Goal: Obtain resource: Download file/media

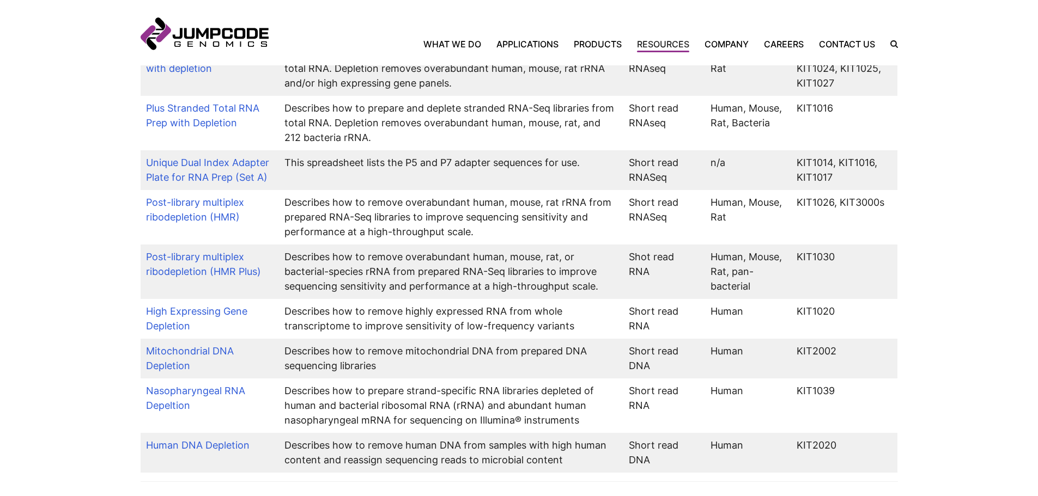
scroll to position [708, 0]
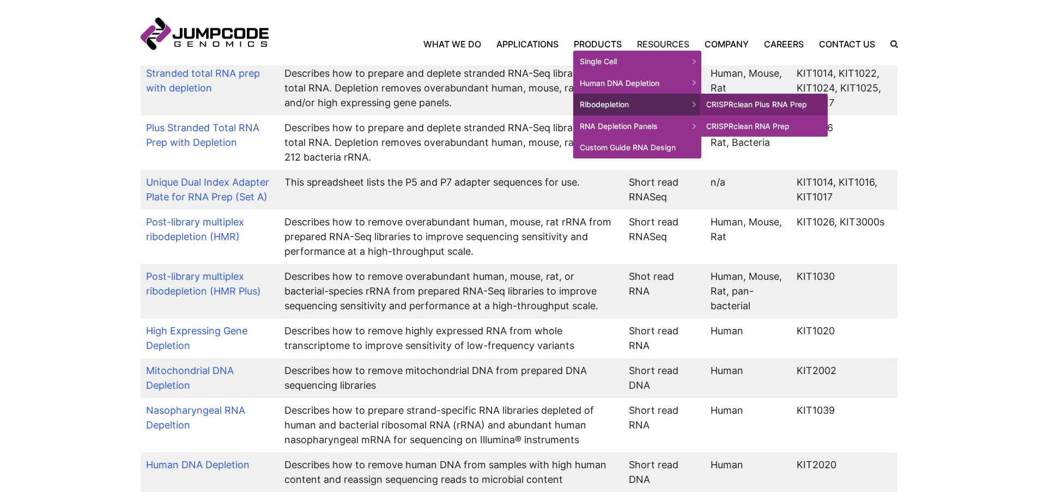
click at [747, 125] on link "CRISPRclean RNA Prep" at bounding box center [764, 126] width 128 height 22
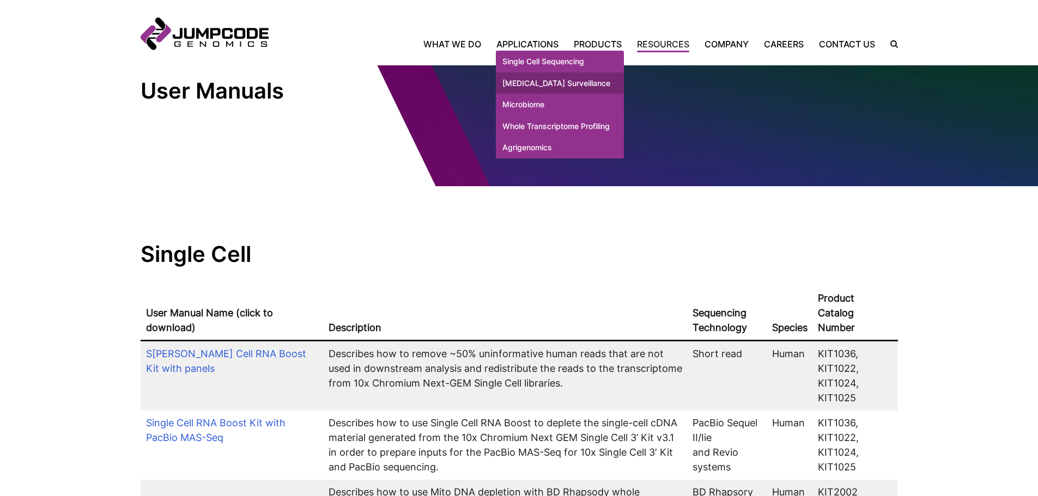
scroll to position [0, 0]
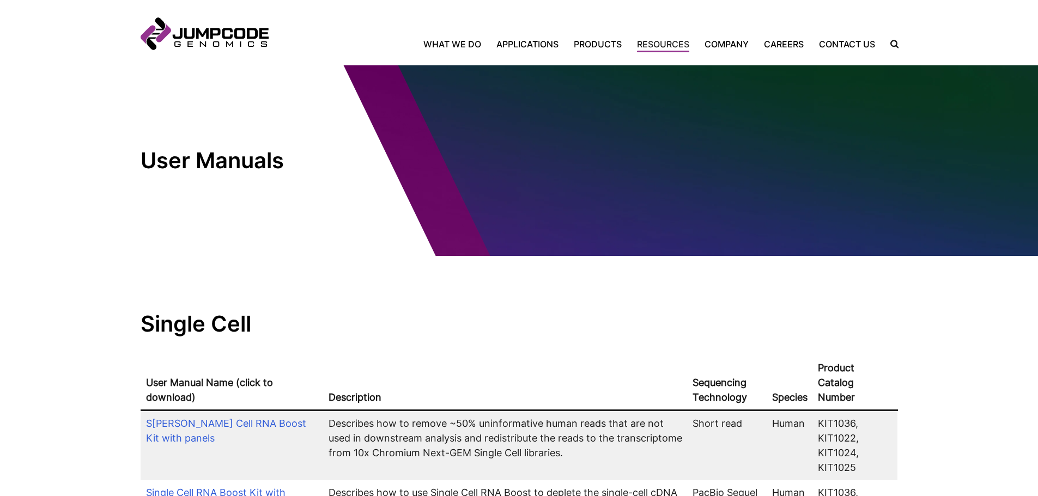
click at [895, 43] on label "Search Icon" at bounding box center [889, 44] width 17 height 8
type input "*******"
click button "Click to submit your search." at bounding box center [0, 0] width 0 height 0
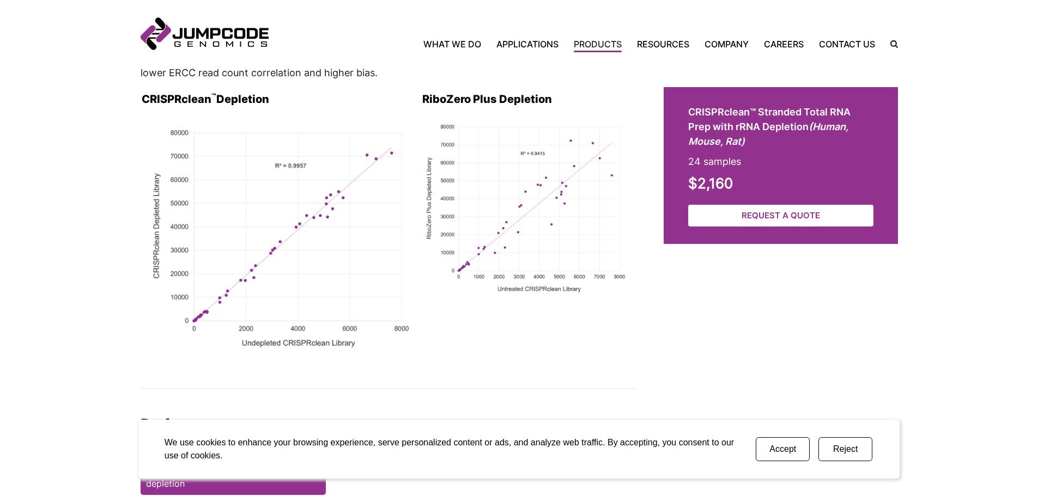
scroll to position [1634, 0]
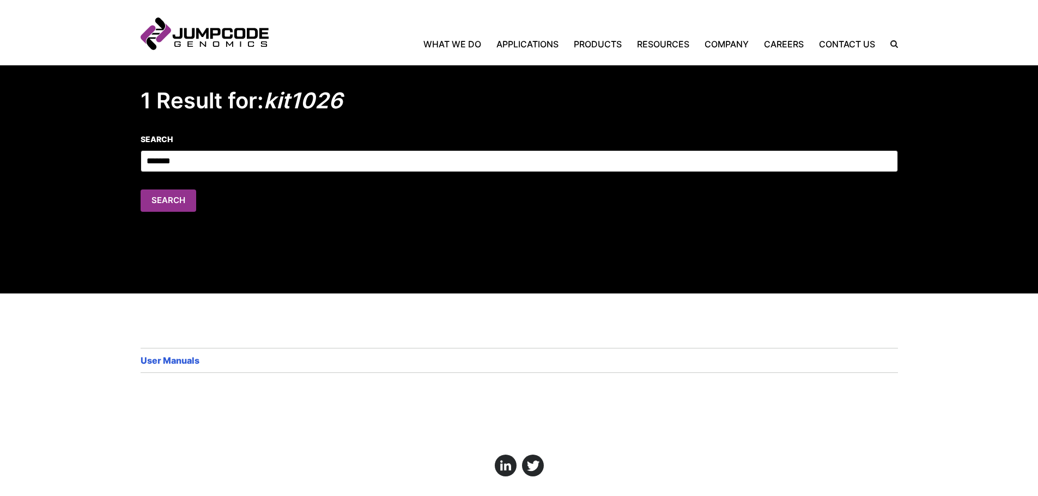
scroll to position [120, 0]
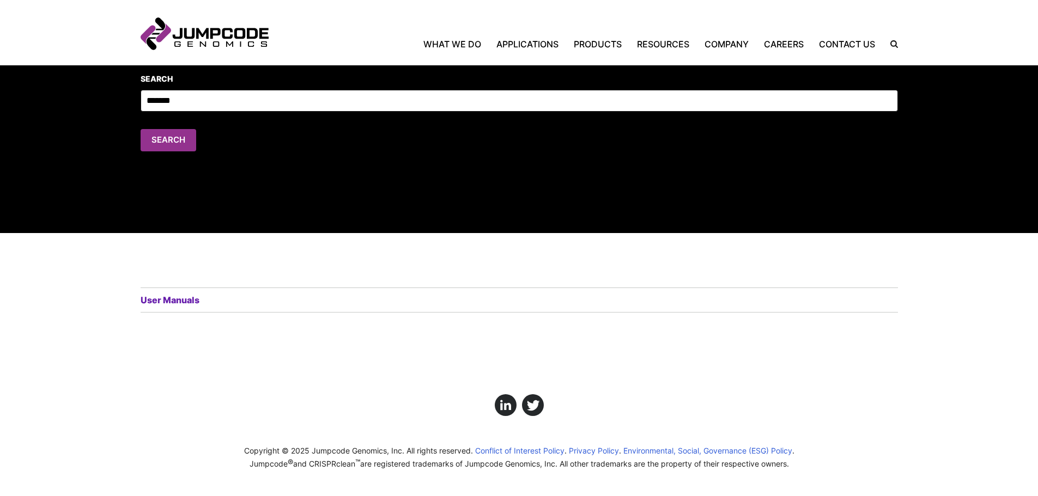
click at [175, 298] on link "User Manuals" at bounding box center [172, 300] width 62 height 13
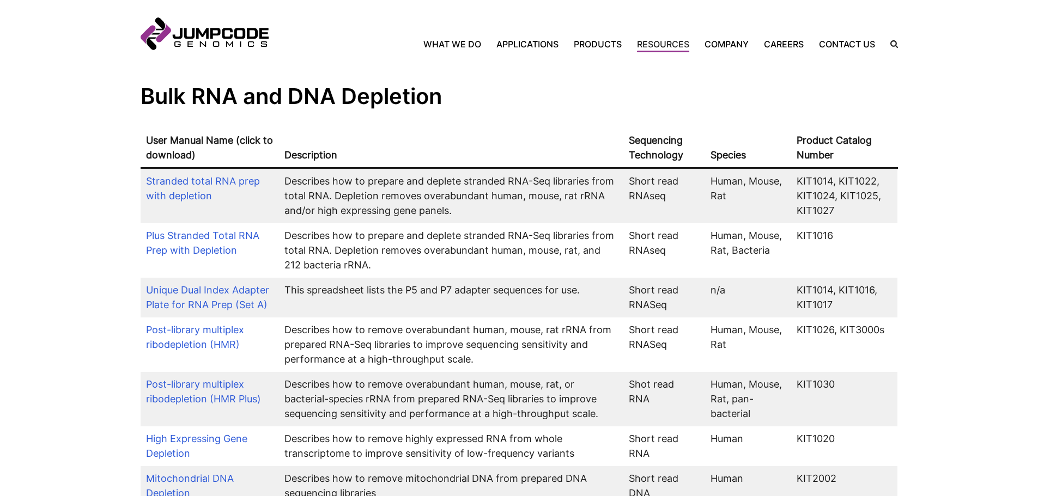
scroll to position [708, 0]
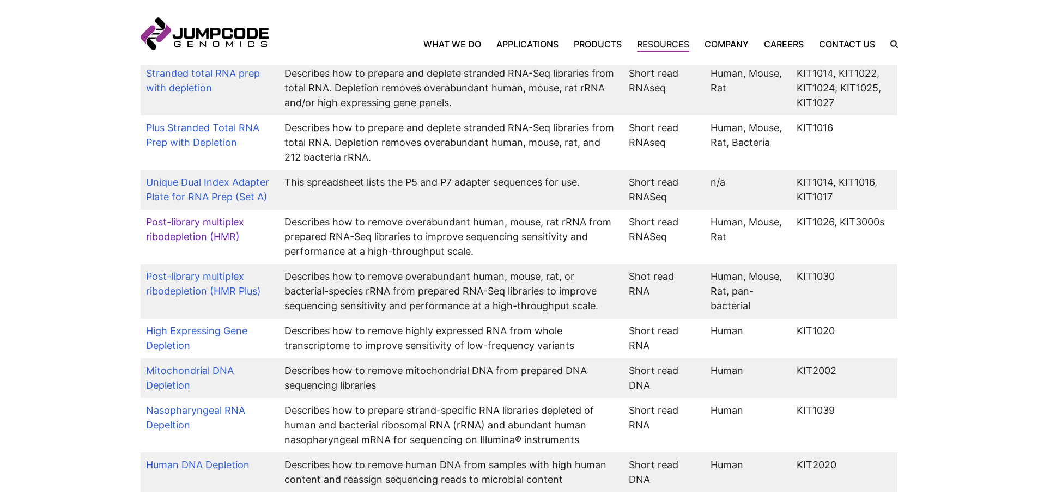
click at [189, 216] on link "Post-library multiplex ribodepletion (HMR)" at bounding box center [195, 229] width 98 height 26
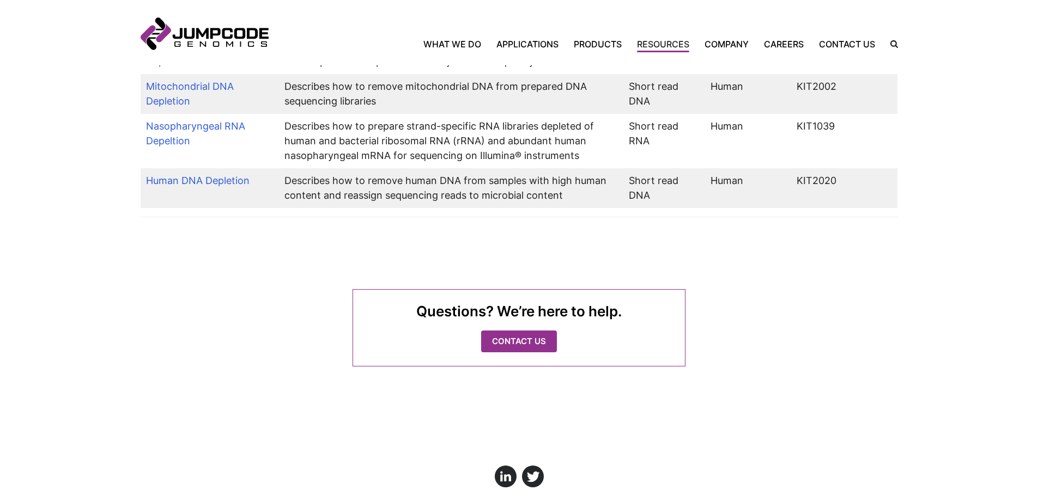
scroll to position [1050, 0]
